Goal: Answer question/provide support: Answer question/provide support

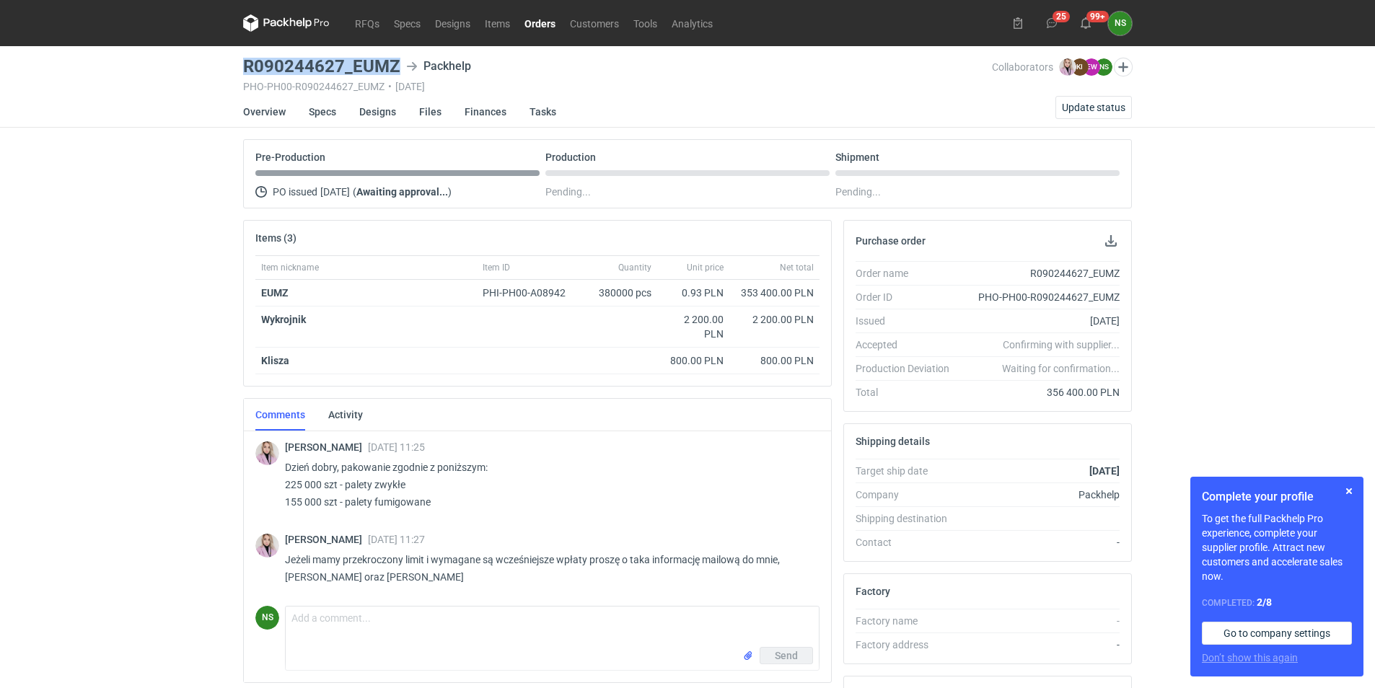
drag, startPoint x: 242, startPoint y: 68, endPoint x: 397, endPoint y: 73, distance: 154.5
click at [397, 73] on main "R090244627_EUMZ Packhelp PHO-PH00-R090244627_EUMZ • 22/08/2025 Collaborators Kl…" at bounding box center [687, 486] width 900 height 881
copy h3 "R090244627_EUMZ"
click at [271, 287] on strong "EUMZ" at bounding box center [274, 293] width 27 height 12
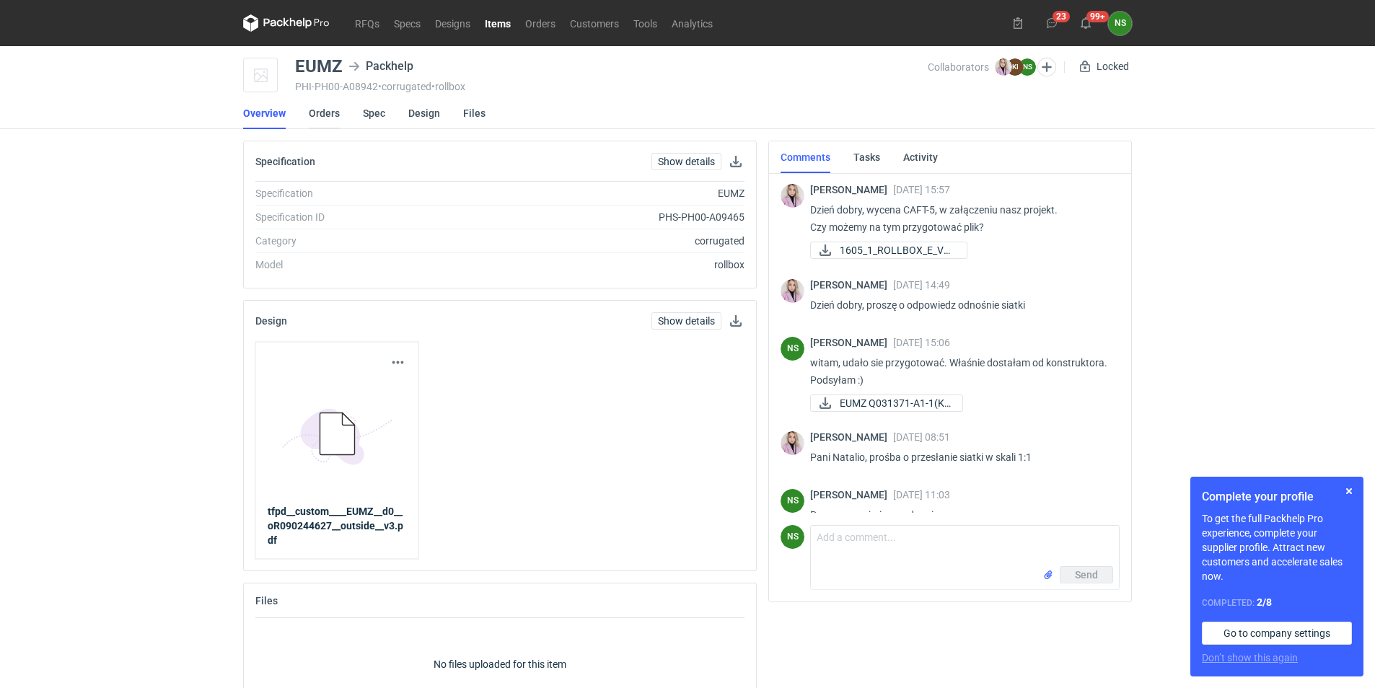
click at [323, 118] on link "Orders" at bounding box center [324, 113] width 31 height 32
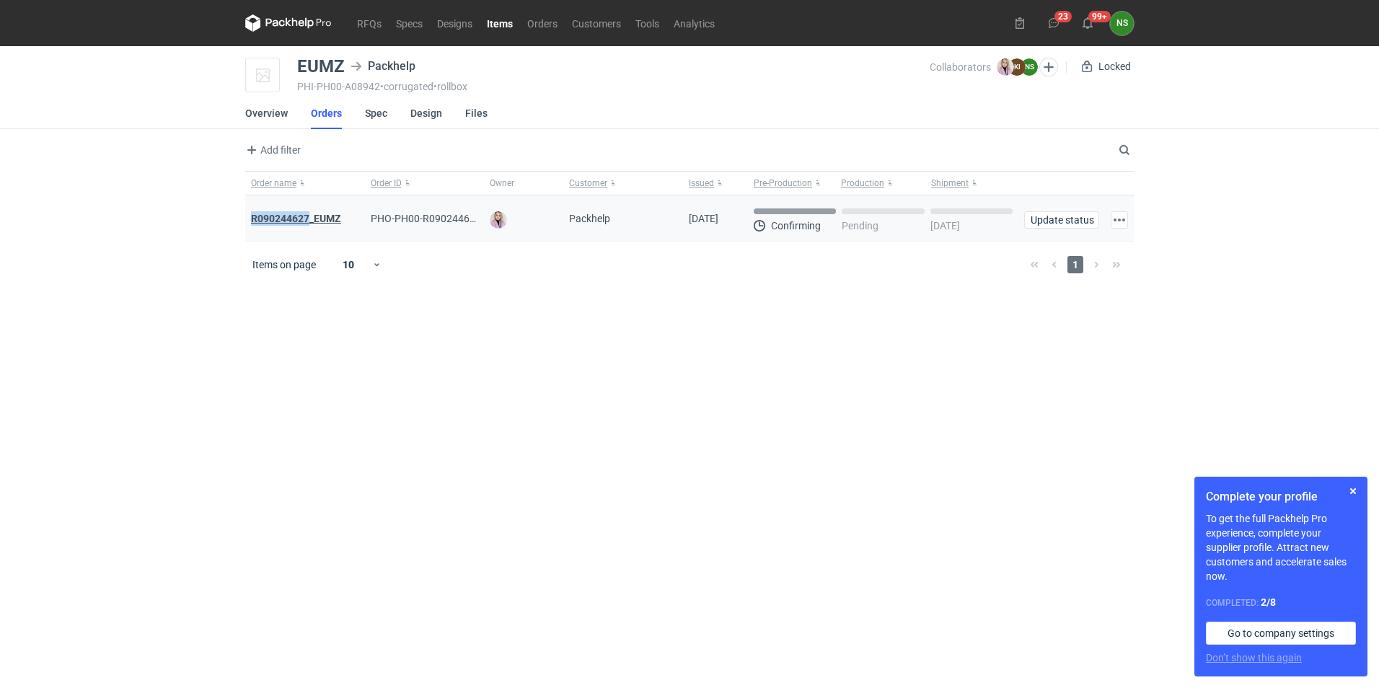
drag, startPoint x: 247, startPoint y: 219, endPoint x: 309, endPoint y: 218, distance: 62.0
click at [309, 218] on div "R090244627_EUMZ" at bounding box center [305, 218] width 120 height 46
click at [269, 111] on link "Overview" at bounding box center [266, 113] width 43 height 32
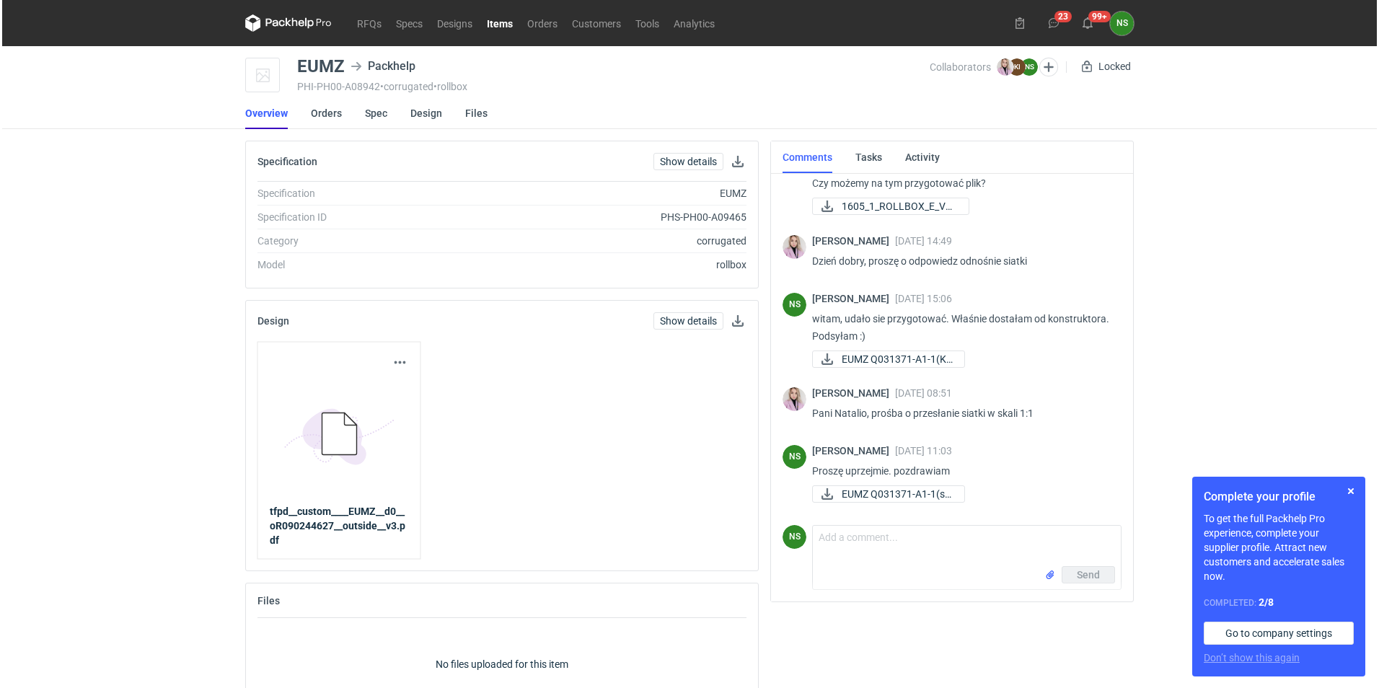
scroll to position [45, 0]
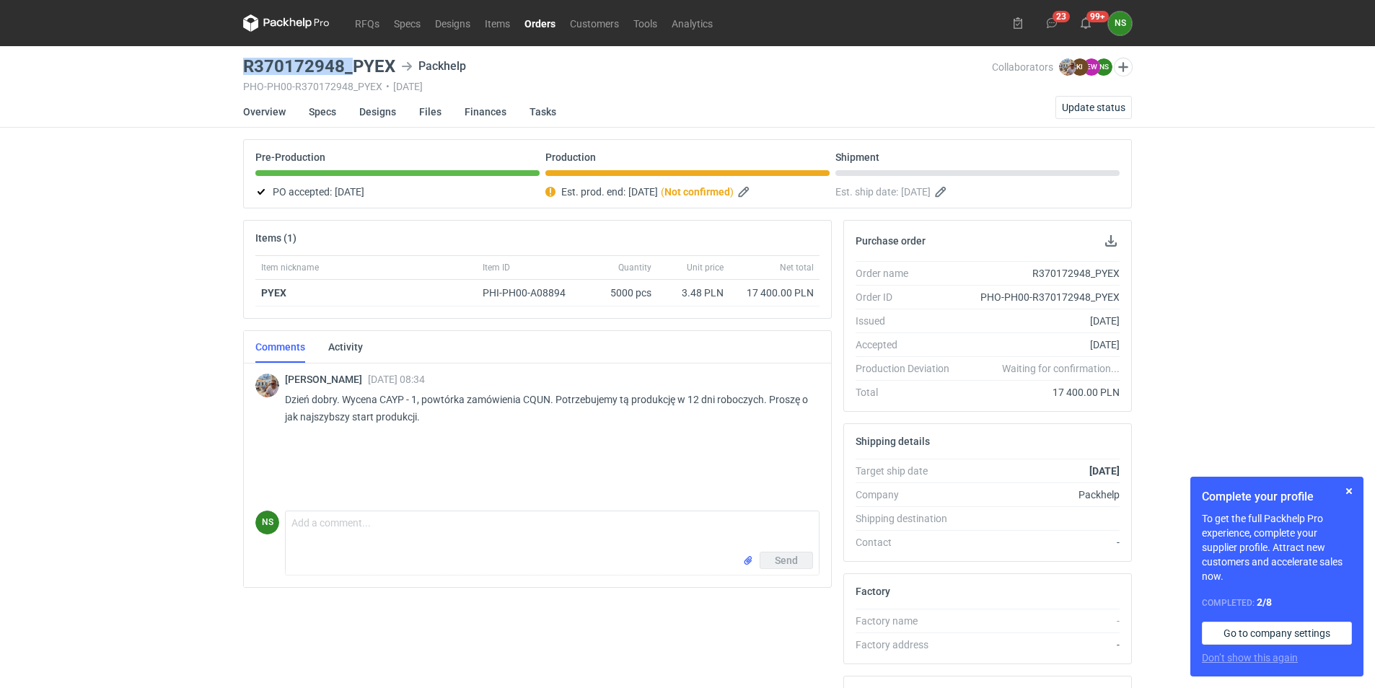
drag, startPoint x: 246, startPoint y: 61, endPoint x: 351, endPoint y: 66, distance: 104.8
click at [351, 66] on h3 "R370172948_PYEX" at bounding box center [319, 66] width 152 height 17
copy h3 "R370172948_"
click at [1088, 109] on span "Update status" at bounding box center [1093, 107] width 63 height 10
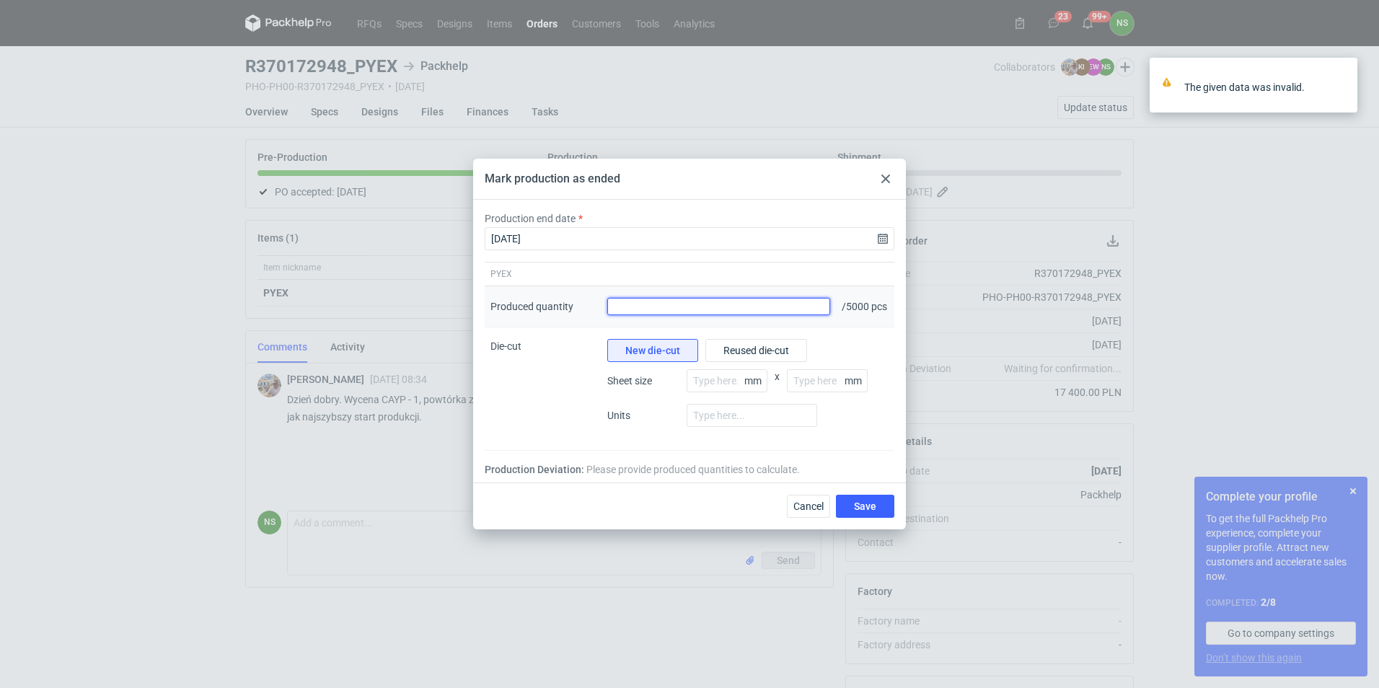
click at [667, 312] on input "Produced quantity" at bounding box center [718, 306] width 223 height 17
paste input "4764"
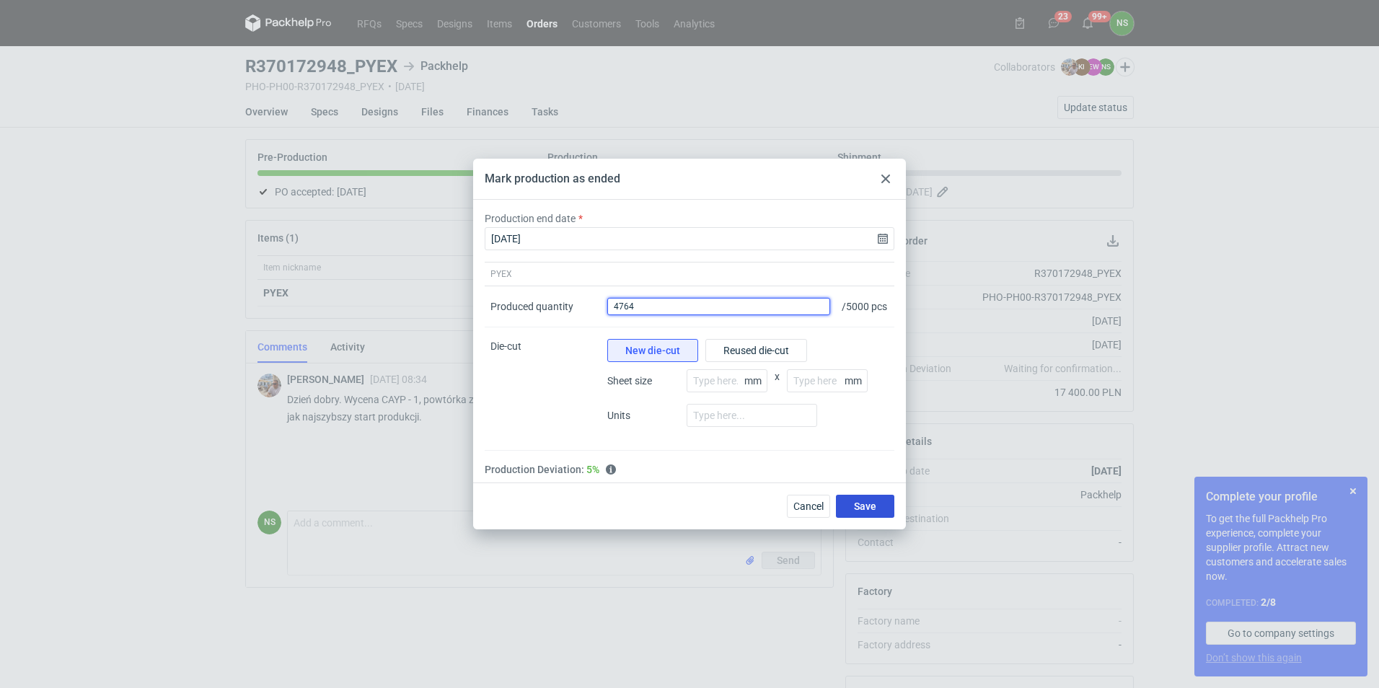
type input "4764"
click at [863, 511] on span "Save" at bounding box center [865, 506] width 22 height 10
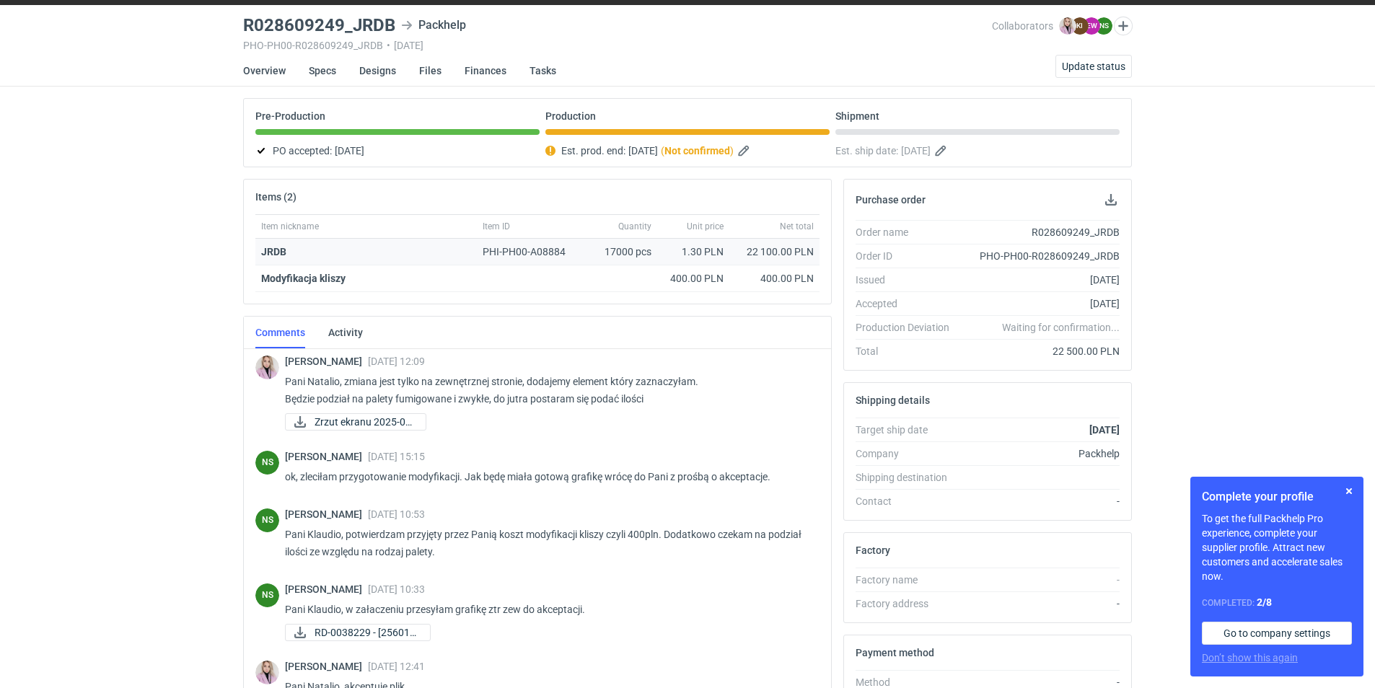
scroll to position [325, 0]
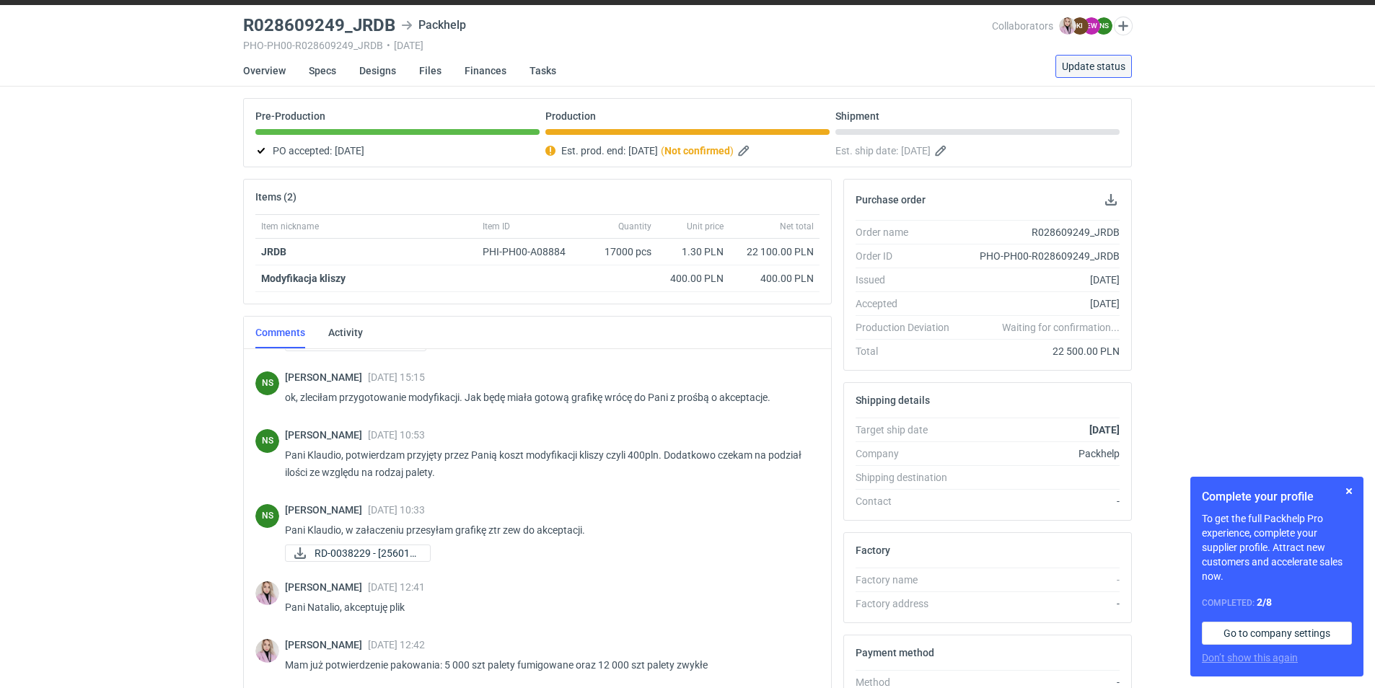
click at [1089, 63] on span "Update status" at bounding box center [1093, 66] width 63 height 10
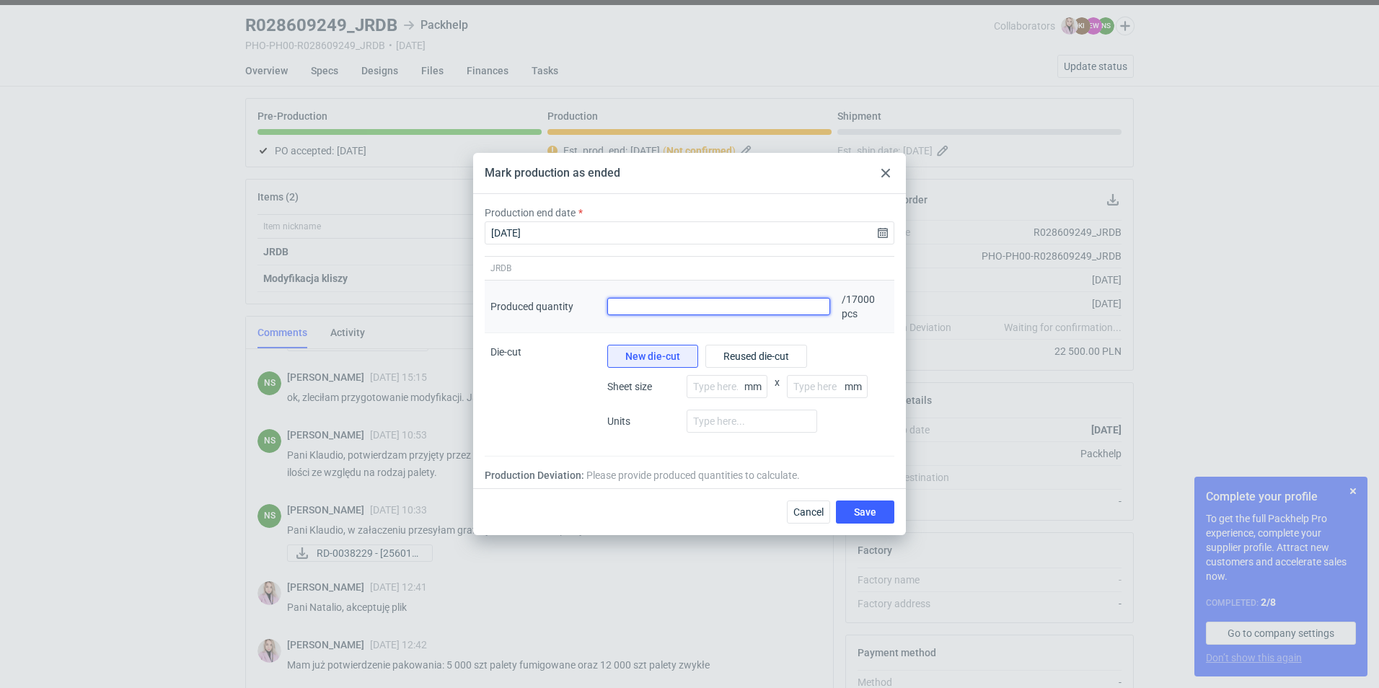
click at [660, 310] on input "Produced quantity" at bounding box center [718, 306] width 223 height 17
type input "16824"
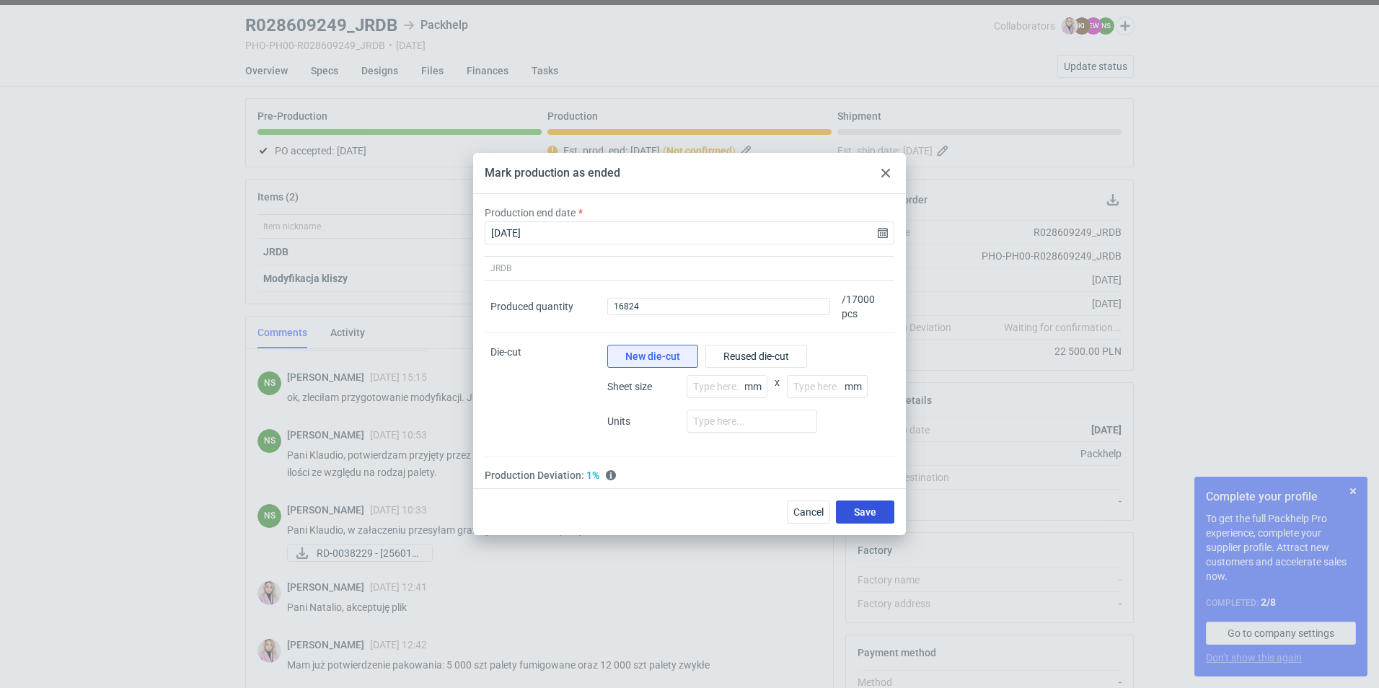
click at [870, 516] on span "Save" at bounding box center [865, 512] width 22 height 10
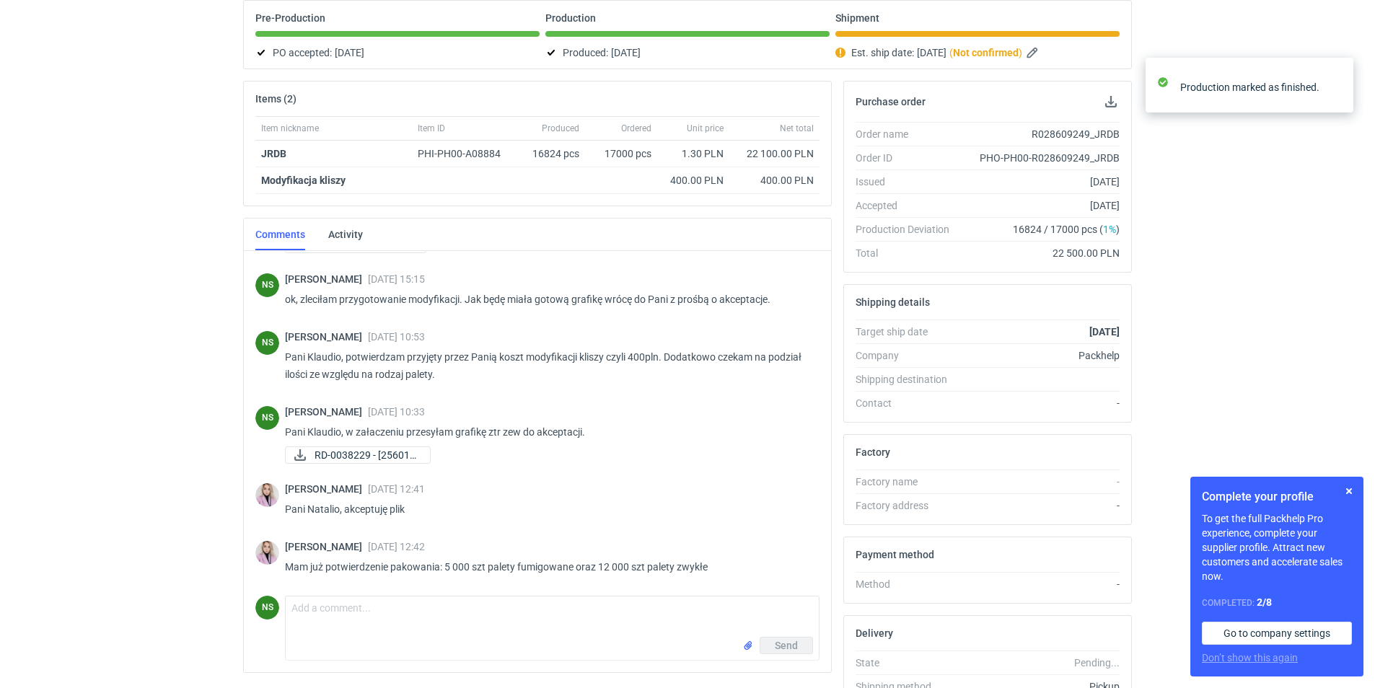
scroll to position [239, 0]
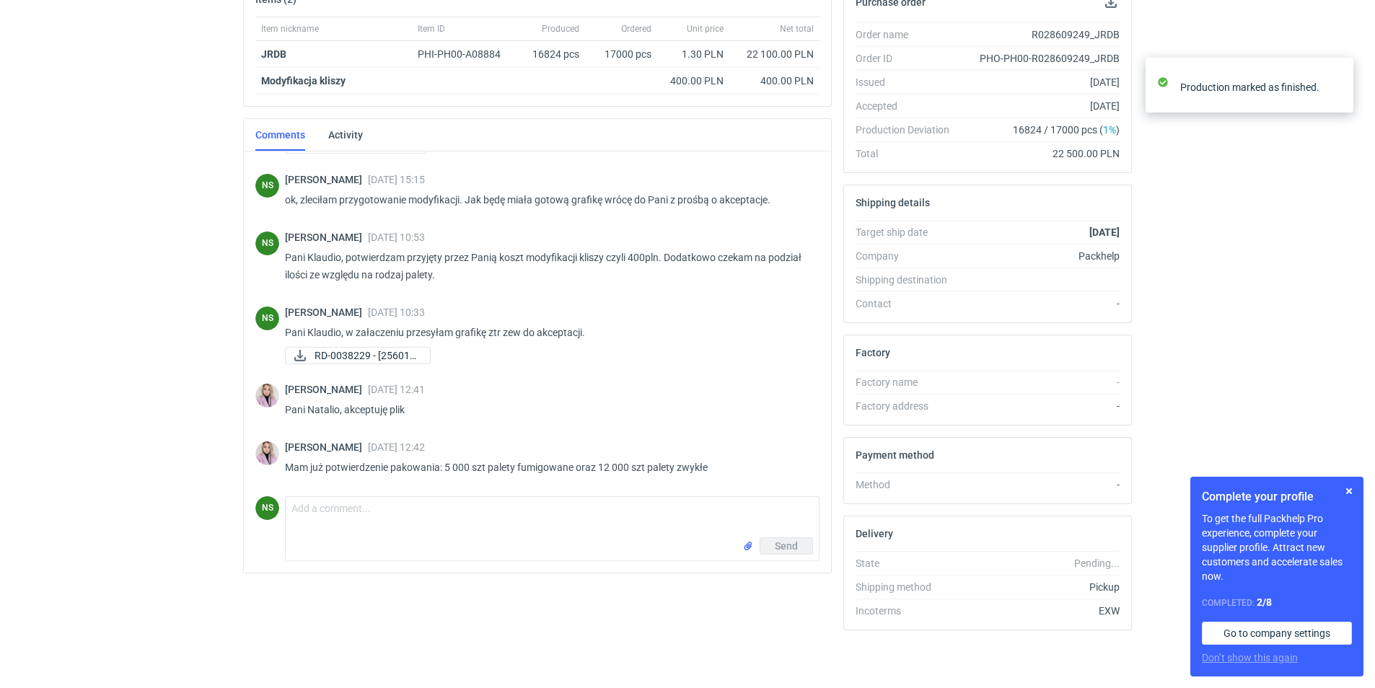
click at [501, 537] on div "Send" at bounding box center [552, 548] width 533 height 23
click at [473, 523] on textarea "Comment message" at bounding box center [552, 517] width 533 height 40
paste textarea "11 812"
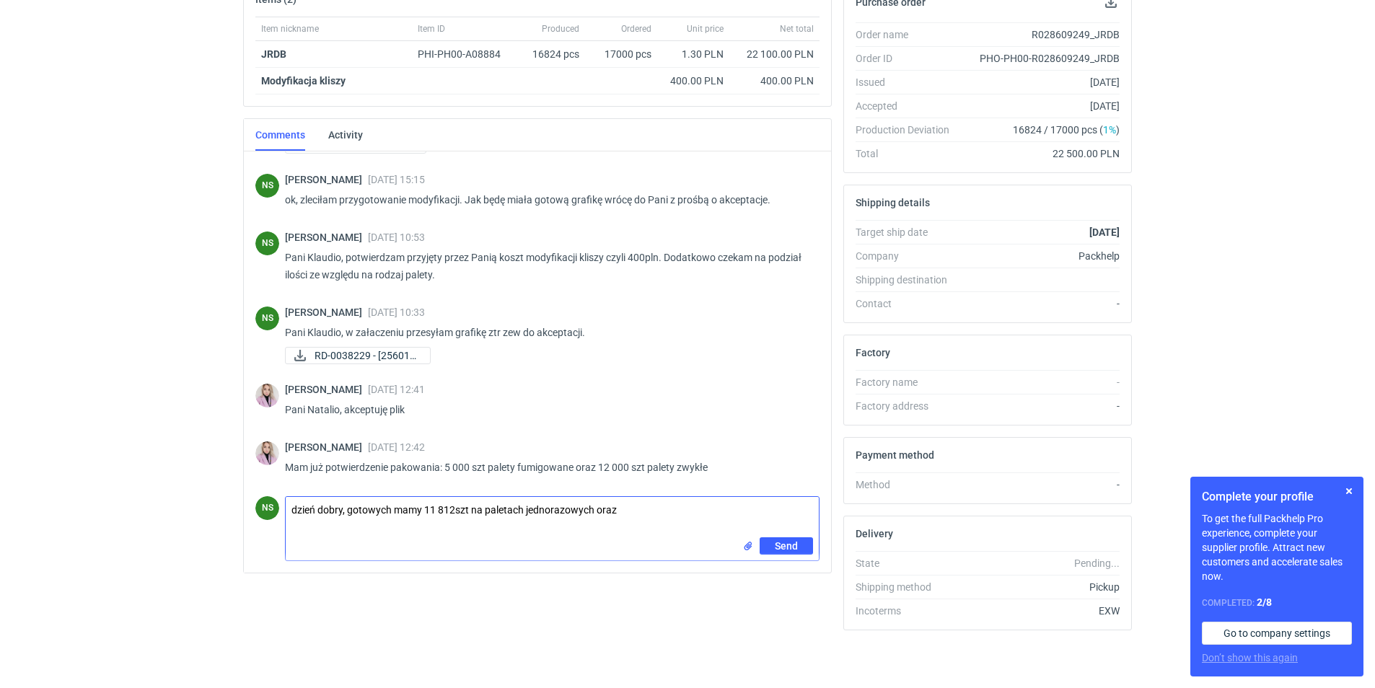
paste textarea "5 012"
type textarea "dzień dobry, gotowych mamy 11 812szt na paletach jednorazowych oraz 5 012 na fu…"
click at [783, 542] on span "Send" at bounding box center [786, 546] width 23 height 10
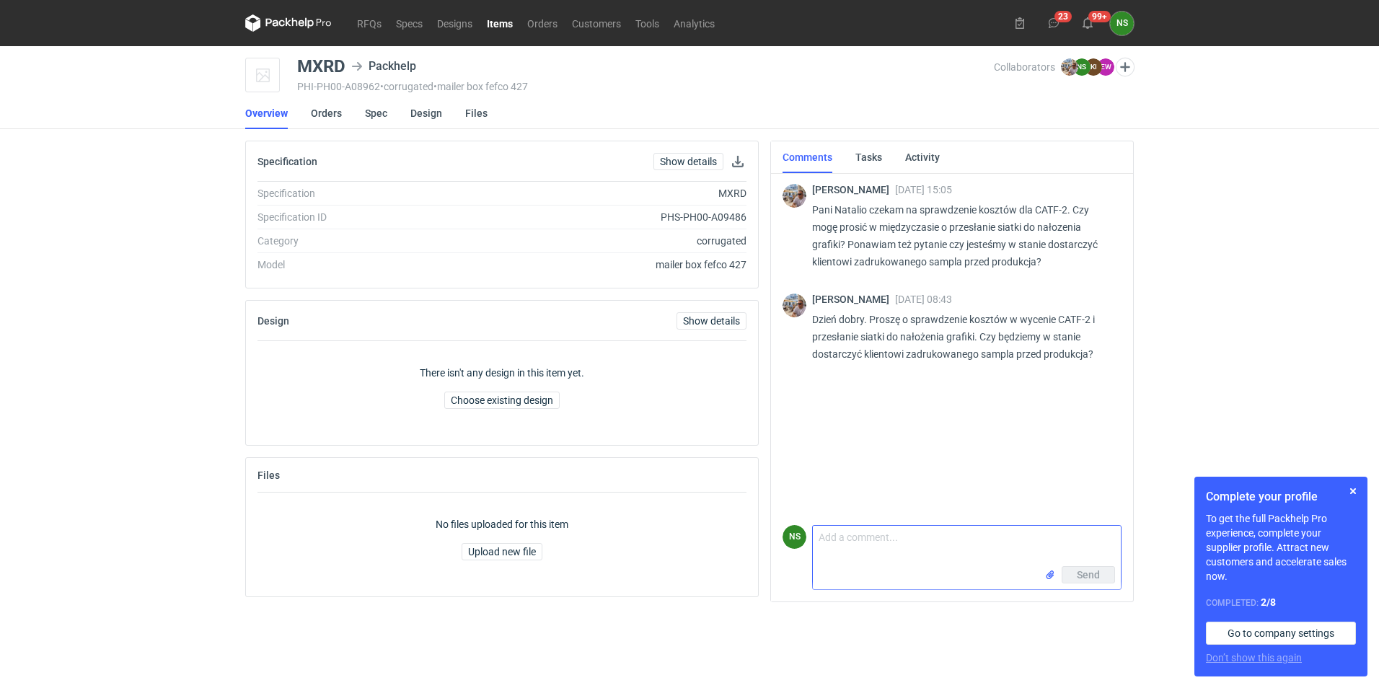
click at [867, 548] on textarea "Comment message" at bounding box center [967, 546] width 308 height 40
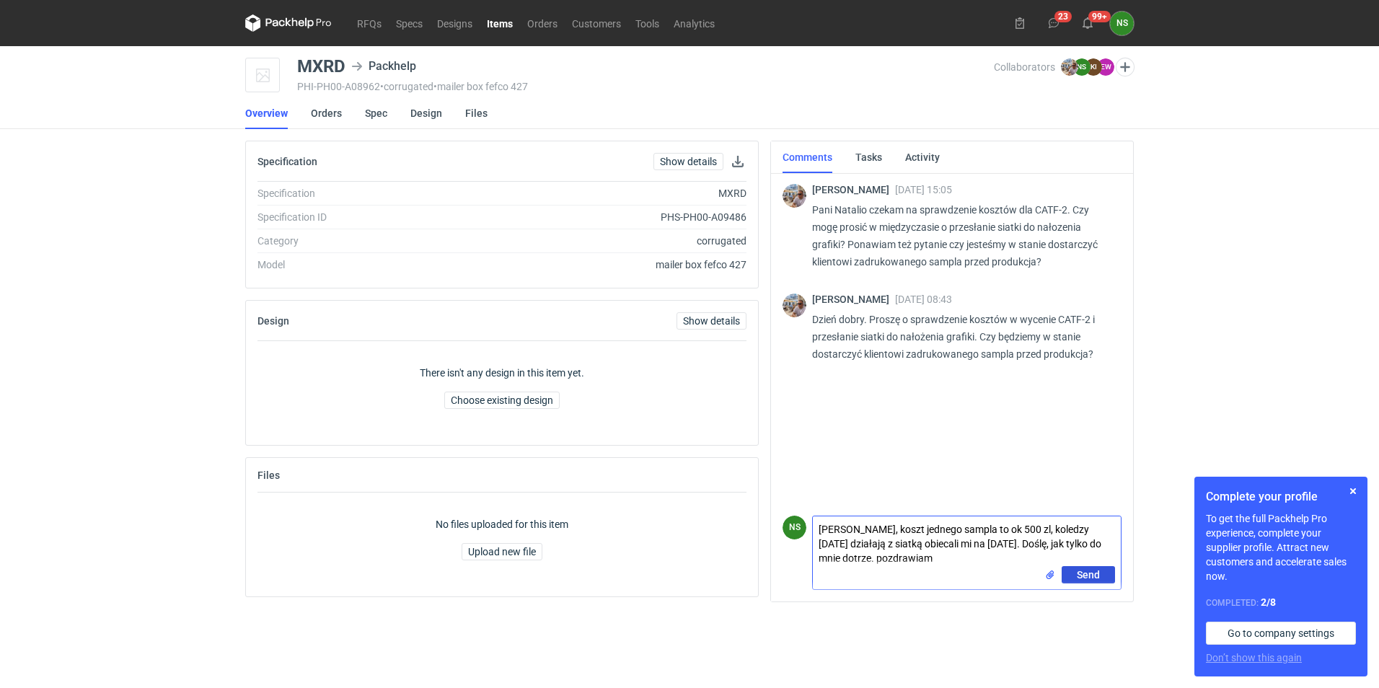
type textarea "Panie Michale, koszt jednego sampla to ok 500 zl, koledzy nadal działają z siat…"
click at [1093, 576] on span "Send" at bounding box center [1088, 575] width 23 height 10
